Goal: Information Seeking & Learning: Understand process/instructions

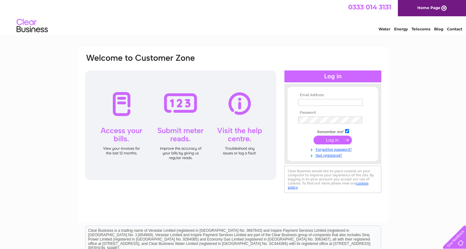
type input "[EMAIL_ADDRESS][DOMAIN_NAME]"
click at [329, 139] on input "submit" at bounding box center [333, 139] width 38 height 9
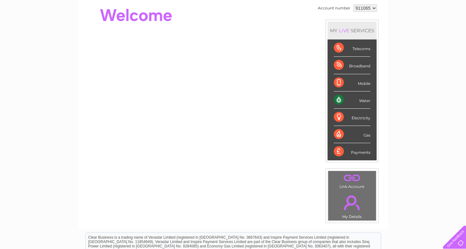
scroll to position [31, 0]
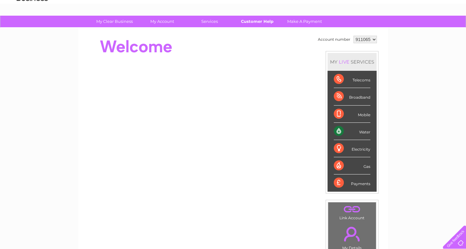
click at [256, 18] on link "Customer Help" at bounding box center [258, 22] width 52 height 12
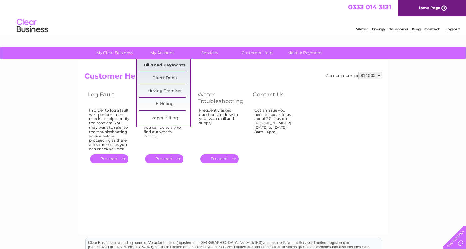
click at [166, 64] on link "Bills and Payments" at bounding box center [165, 65] width 52 height 13
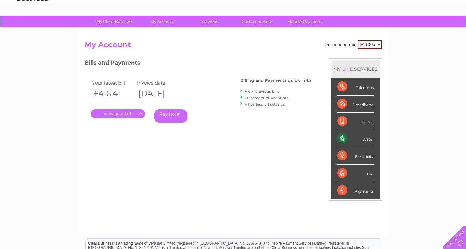
scroll to position [63, 0]
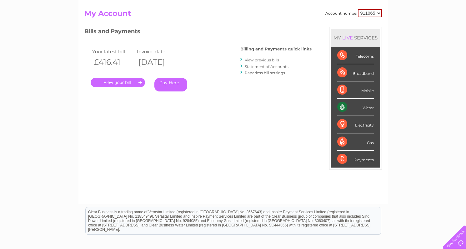
click at [128, 83] on link "." at bounding box center [118, 82] width 54 height 9
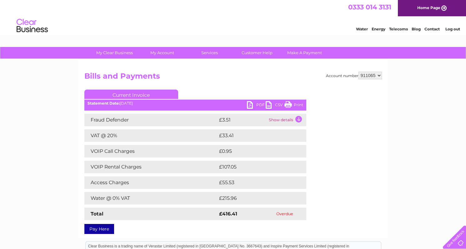
click at [293, 118] on td "Show details" at bounding box center [286, 120] width 39 height 13
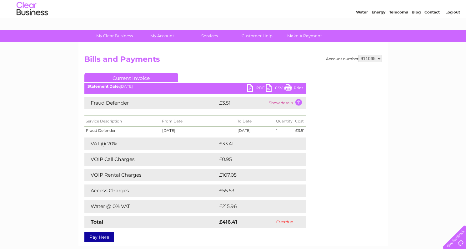
scroll to position [63, 0]
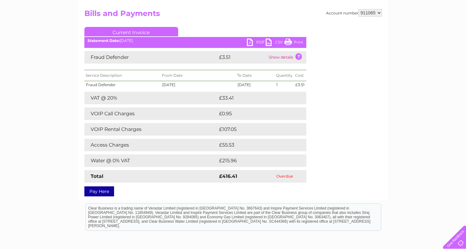
click at [454, 243] on div at bounding box center [454, 236] width 26 height 26
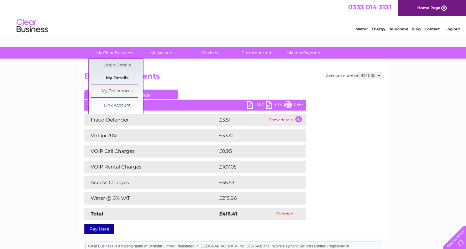
click at [121, 78] on link "My Details" at bounding box center [117, 78] width 52 height 13
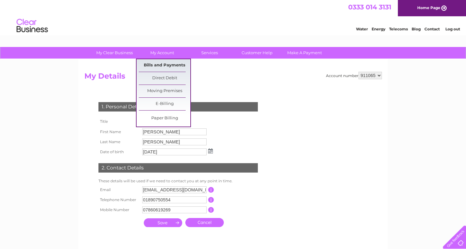
click at [168, 63] on link "Bills and Payments" at bounding box center [165, 65] width 52 height 13
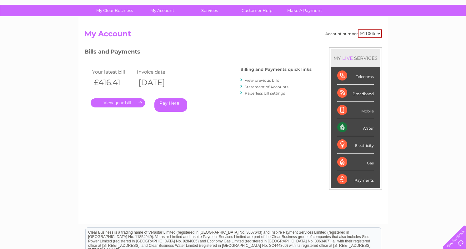
scroll to position [31, 0]
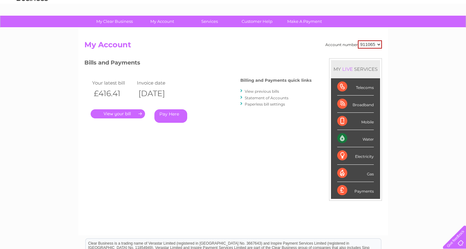
click at [370, 140] on div "Water" at bounding box center [356, 138] width 37 height 17
click at [341, 138] on div "Water" at bounding box center [356, 138] width 37 height 17
click at [263, 22] on link "Customer Help" at bounding box center [258, 22] width 52 height 12
